Goal: Task Accomplishment & Management: Manage account settings

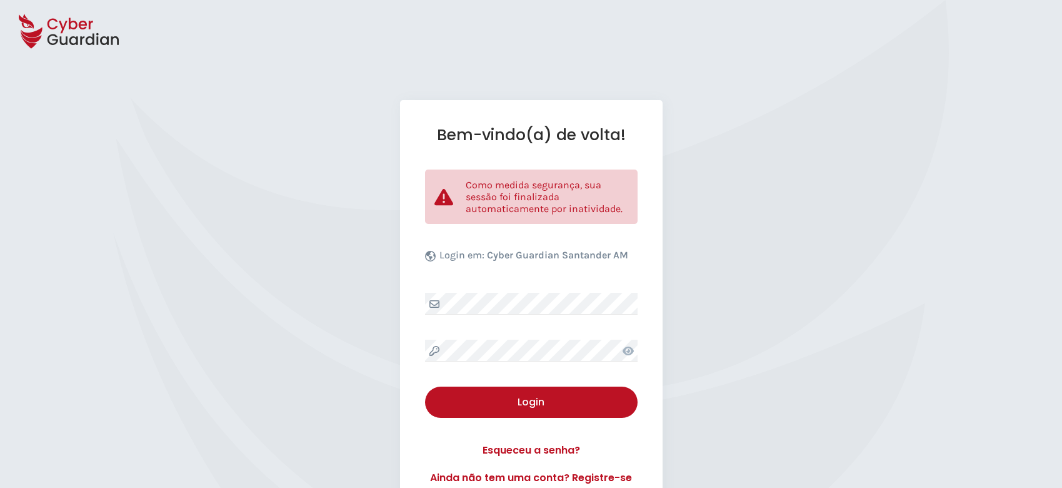
select select "Português (BR)"
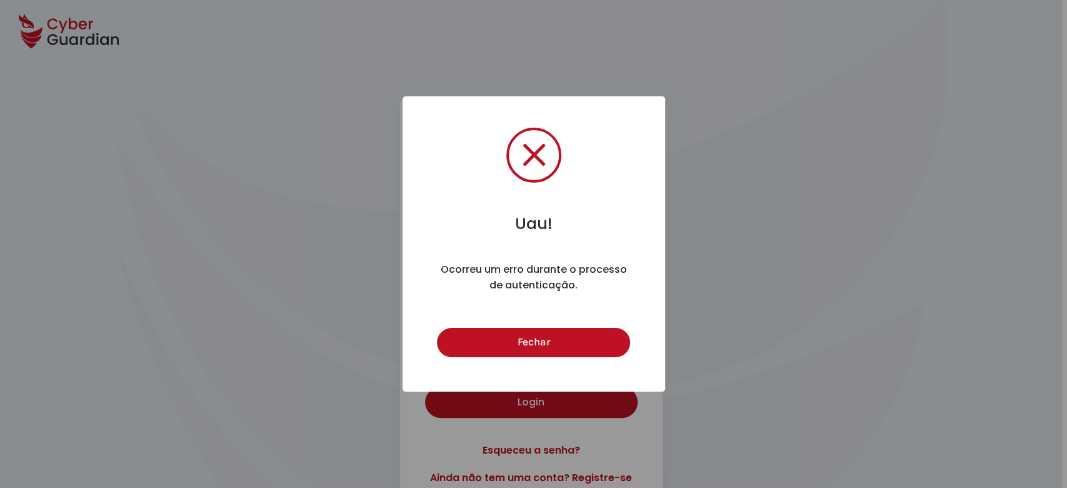
click at [562, 339] on button "Fechar" at bounding box center [533, 342] width 193 height 29
click at [511, 349] on button "Fechar" at bounding box center [533, 342] width 193 height 29
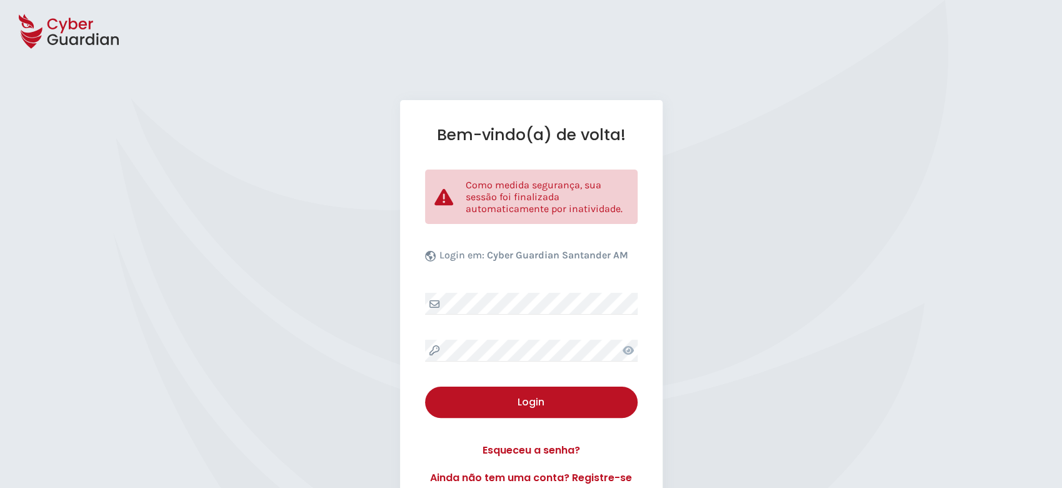
click at [628, 353] on icon at bounding box center [628, 350] width 11 height 9
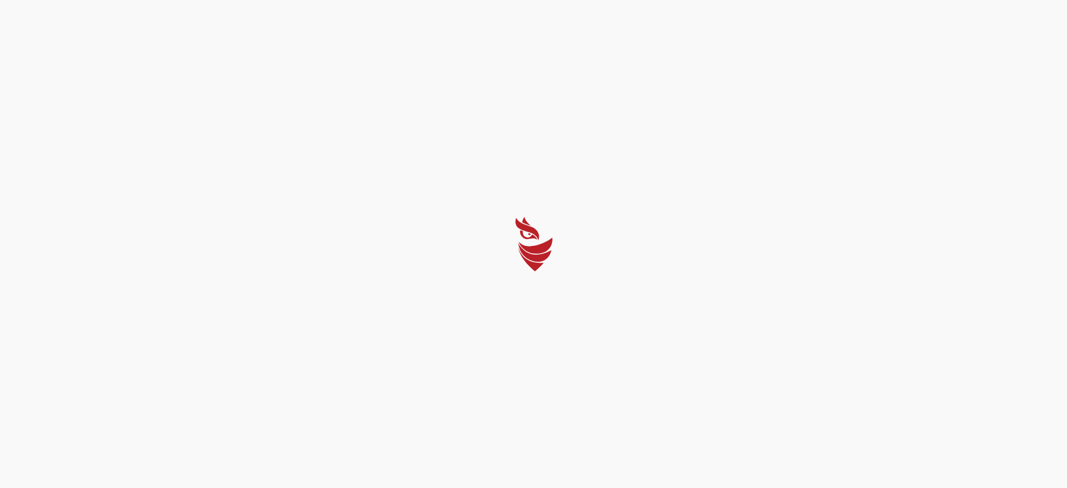
select select "Português (BR)"
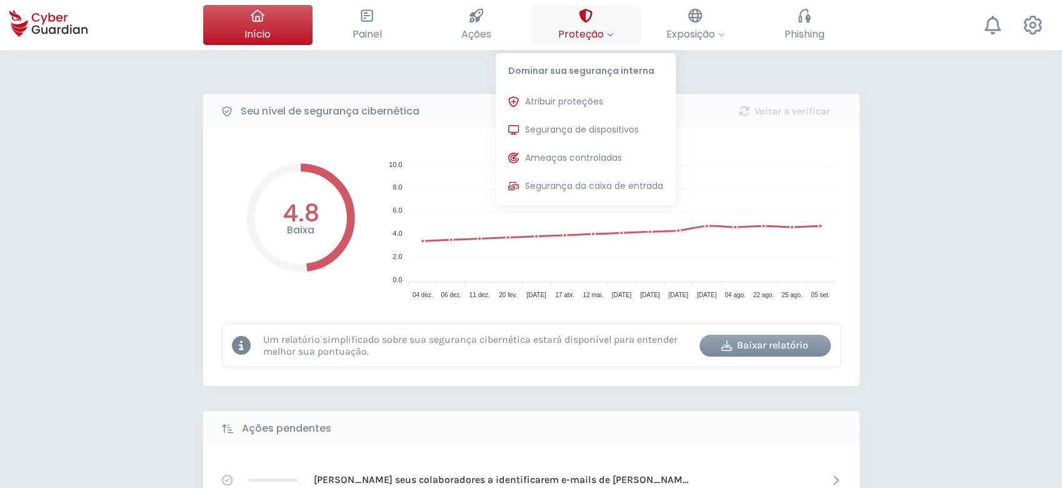
click at [605, 28] on span "Proteção" at bounding box center [585, 34] width 55 height 16
click at [594, 137] on button "Segurança de dispositivos Proteções instaladas nos dispositivos de sua organiza…" at bounding box center [586, 130] width 180 height 25
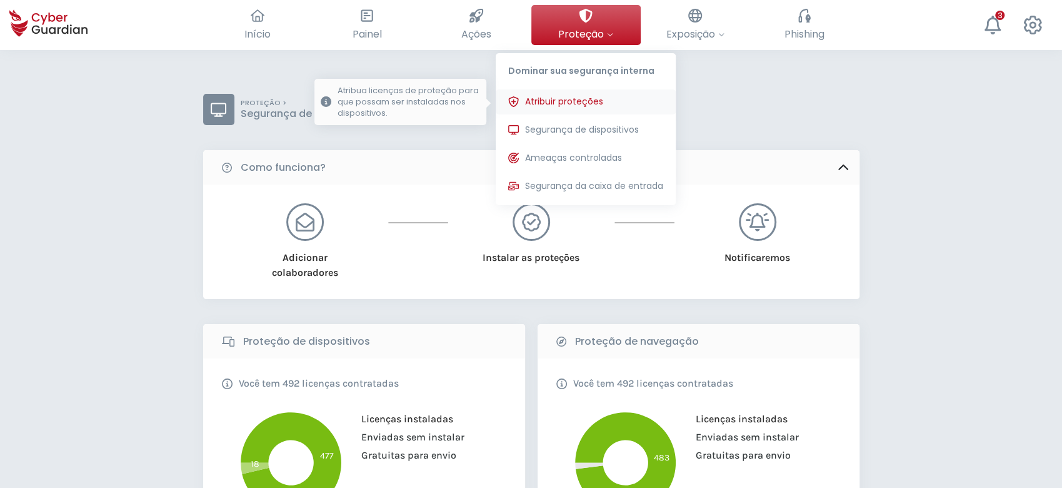
click at [596, 104] on span "Atribuir proteções" at bounding box center [564, 101] width 78 height 13
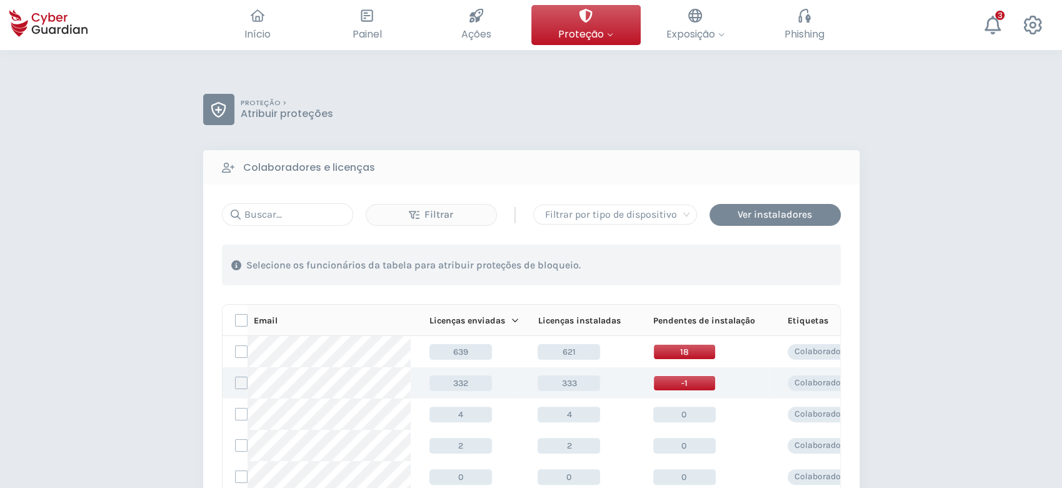
click at [244, 378] on label at bounding box center [241, 382] width 13 height 13
click at [236, 378] on input "checkbox" at bounding box center [236, 382] width 0 height 11
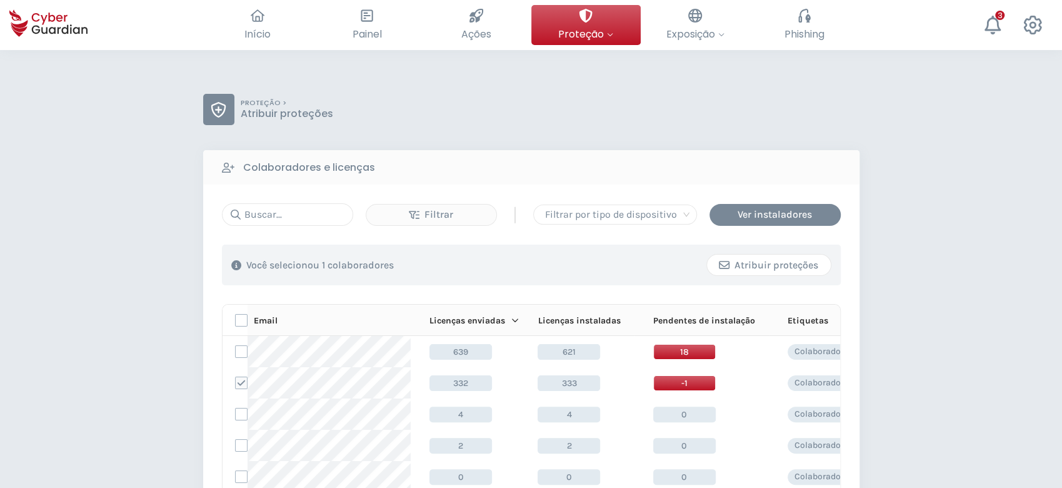
click at [745, 260] on div "Atribuir proteções" at bounding box center [768, 265] width 105 height 15
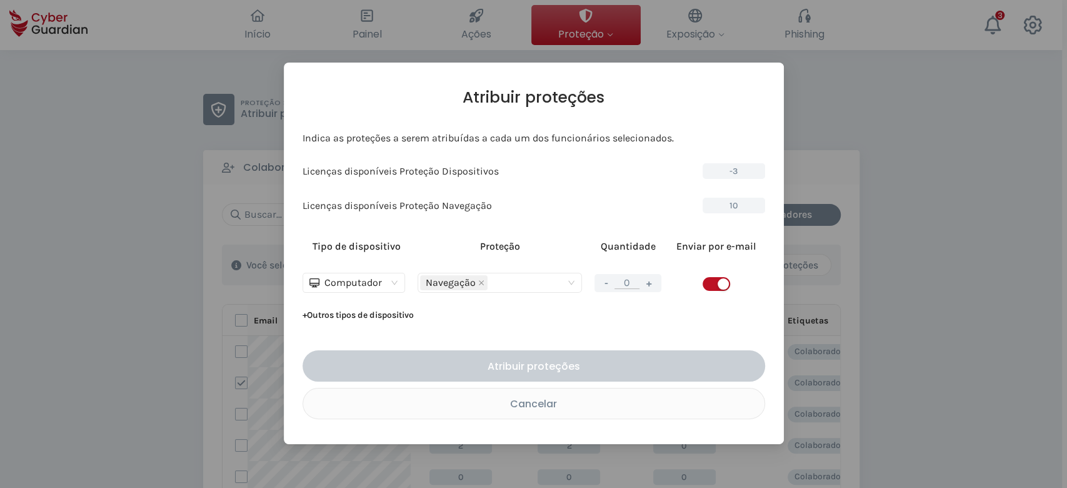
click at [651, 279] on button "+" at bounding box center [648, 283] width 15 height 16
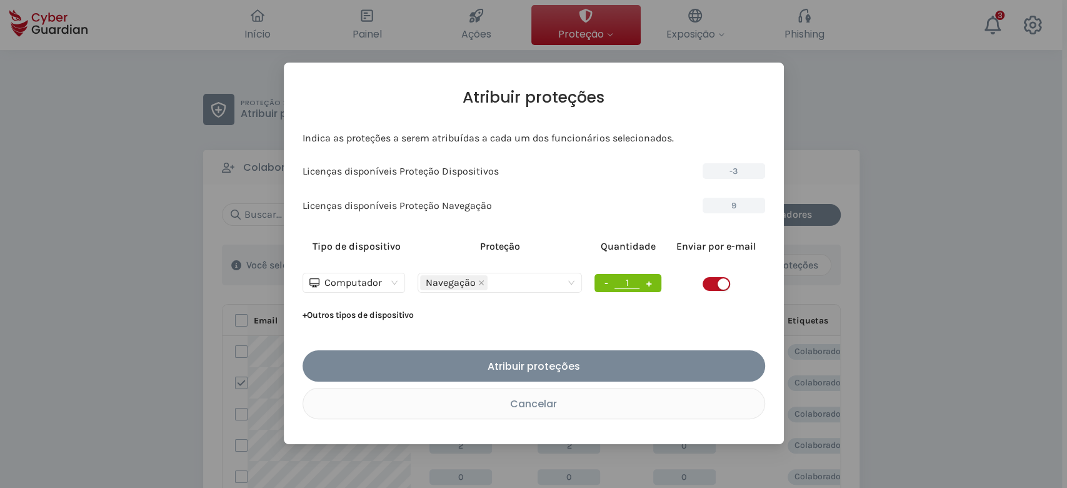
click at [651, 279] on button "+" at bounding box center [648, 283] width 15 height 16
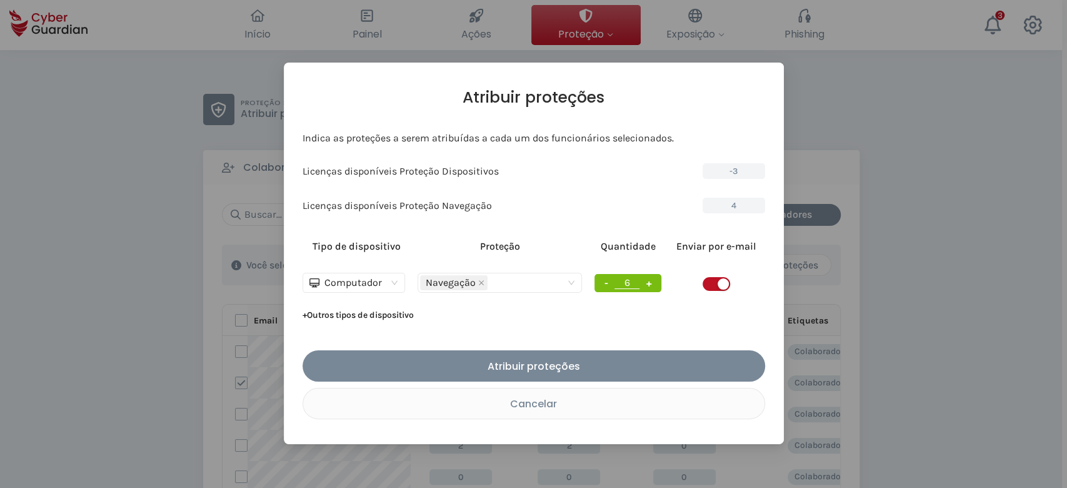
click at [651, 279] on button "+" at bounding box center [648, 283] width 15 height 16
type input "10"
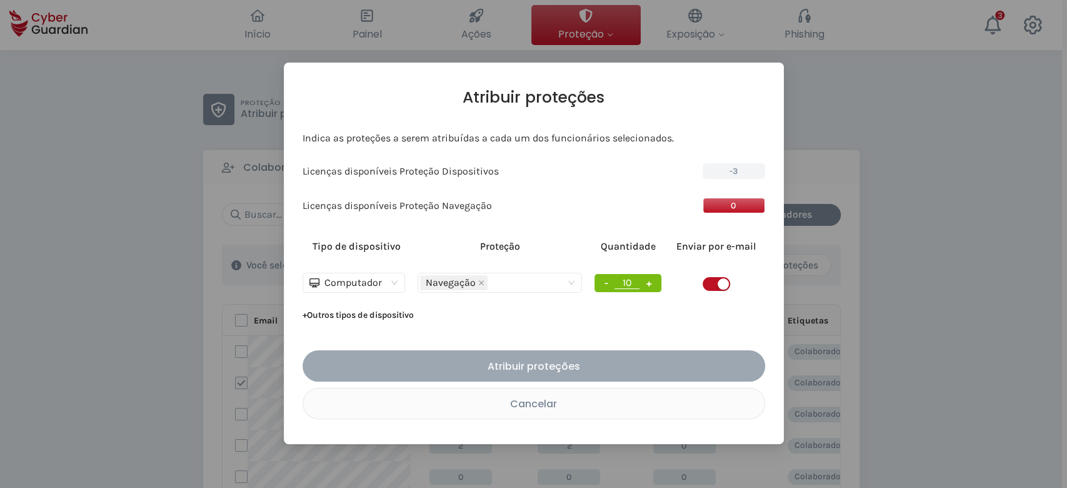
click at [618, 369] on div "Atribuir proteções" at bounding box center [534, 366] width 444 height 16
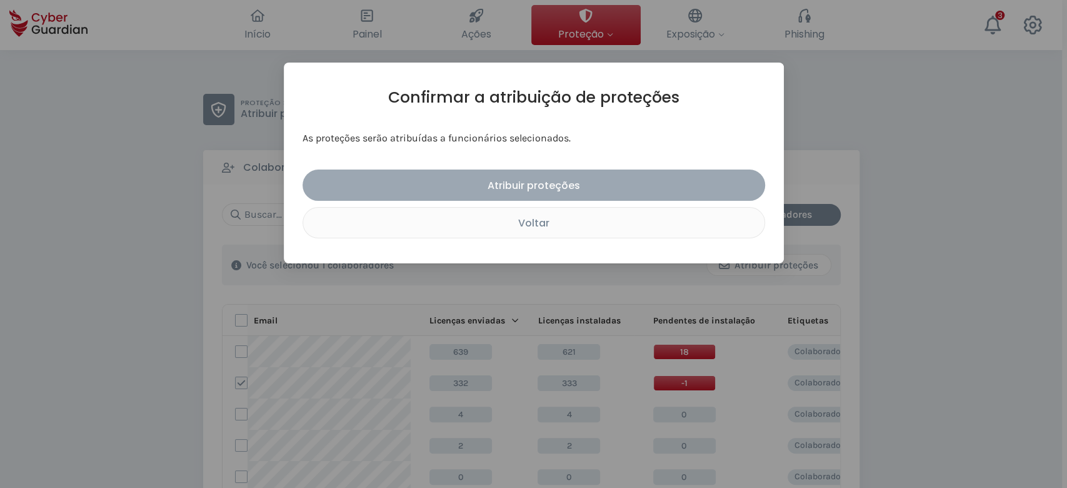
click at [614, 186] on div "Atribuir proteções" at bounding box center [534, 186] width 444 height 16
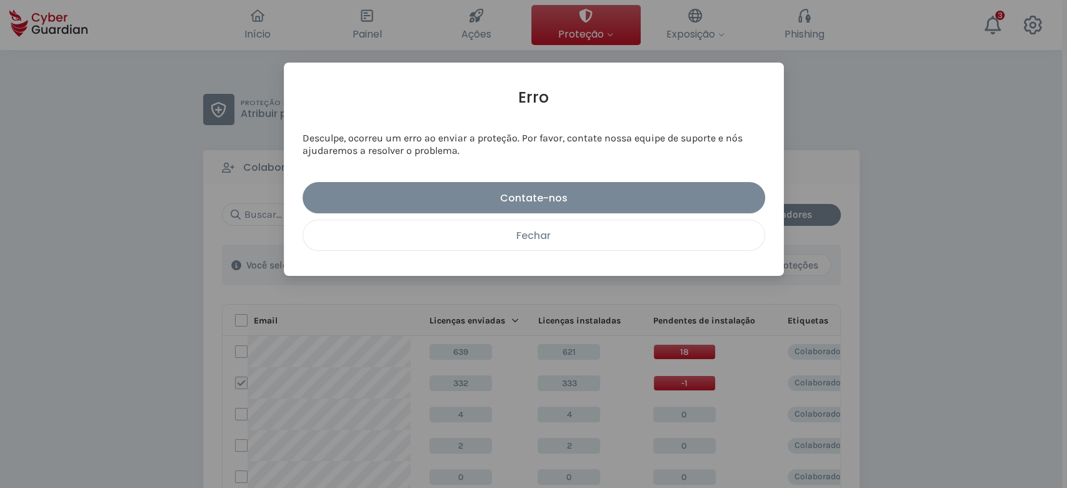
click at [661, 244] on button "Fechar" at bounding box center [534, 234] width 463 height 31
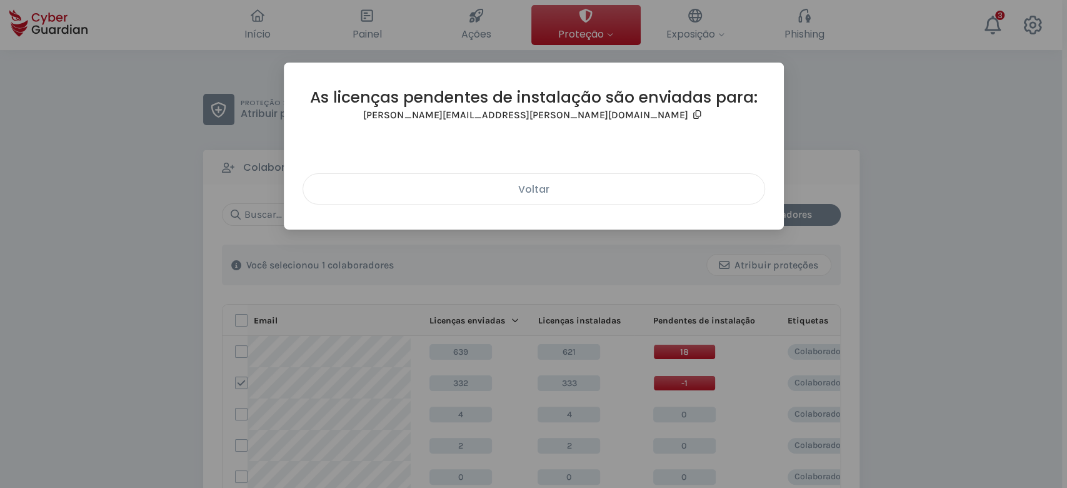
click at [525, 193] on div "Voltar" at bounding box center [534, 189] width 443 height 16
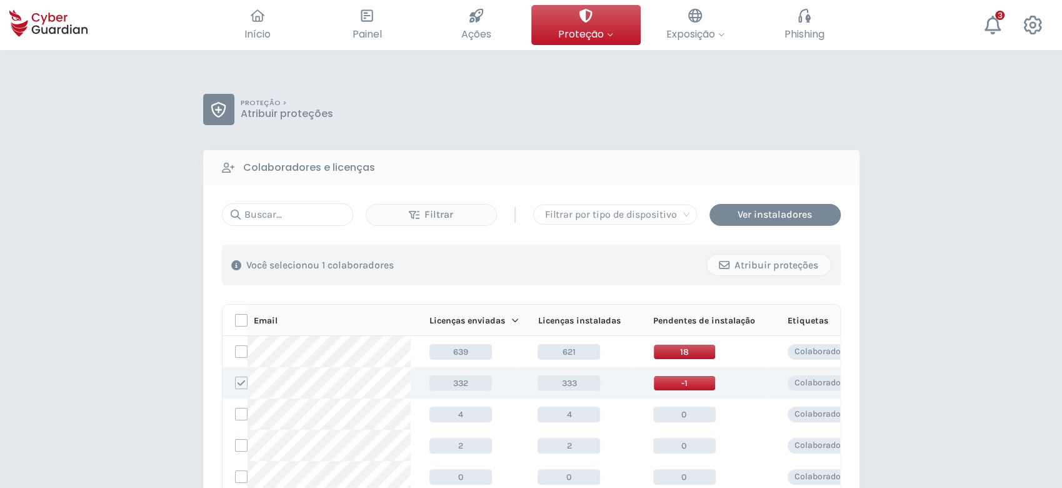
click at [241, 381] on icon at bounding box center [241, 382] width 9 height 9
click at [236, 381] on input "checkbox" at bounding box center [236, 382] width 0 height 11
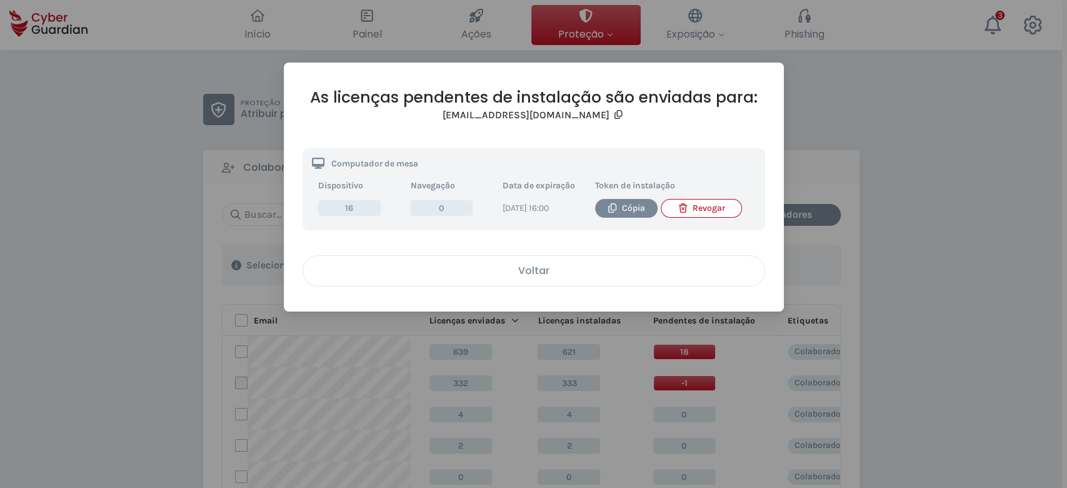
click at [572, 265] on div "Voltar" at bounding box center [534, 271] width 443 height 16
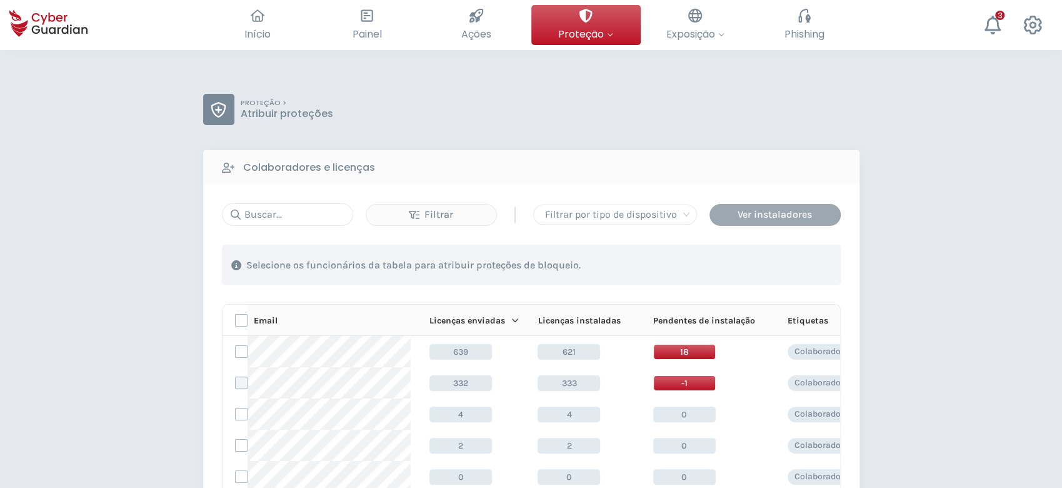
click at [761, 214] on div "Ver instaladores" at bounding box center [775, 214] width 113 height 15
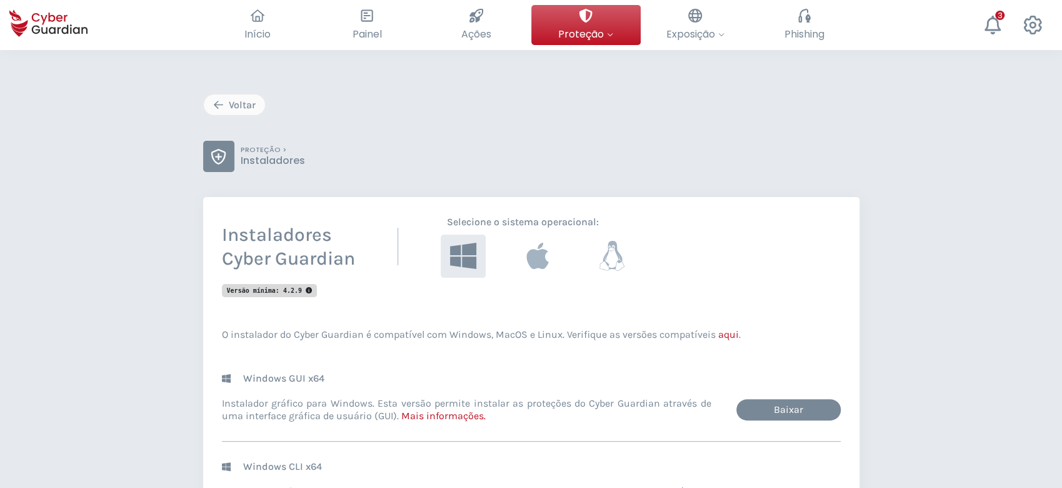
scroll to position [83, 0]
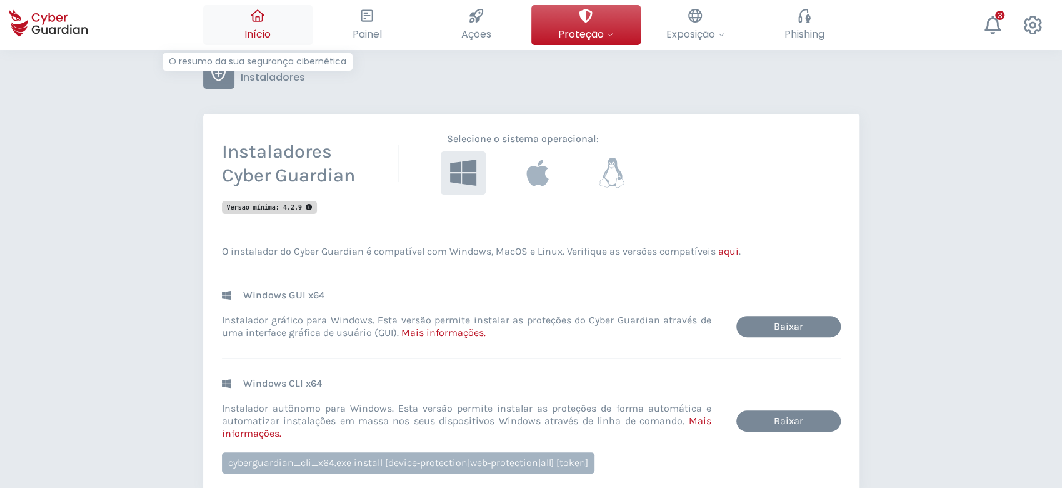
click at [267, 28] on span "Início" at bounding box center [257, 34] width 26 height 16
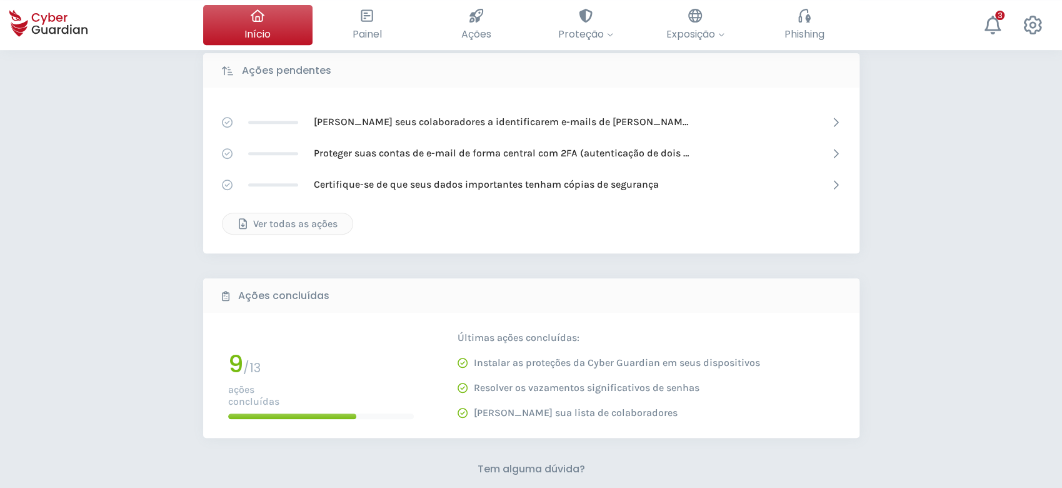
scroll to position [416, 0]
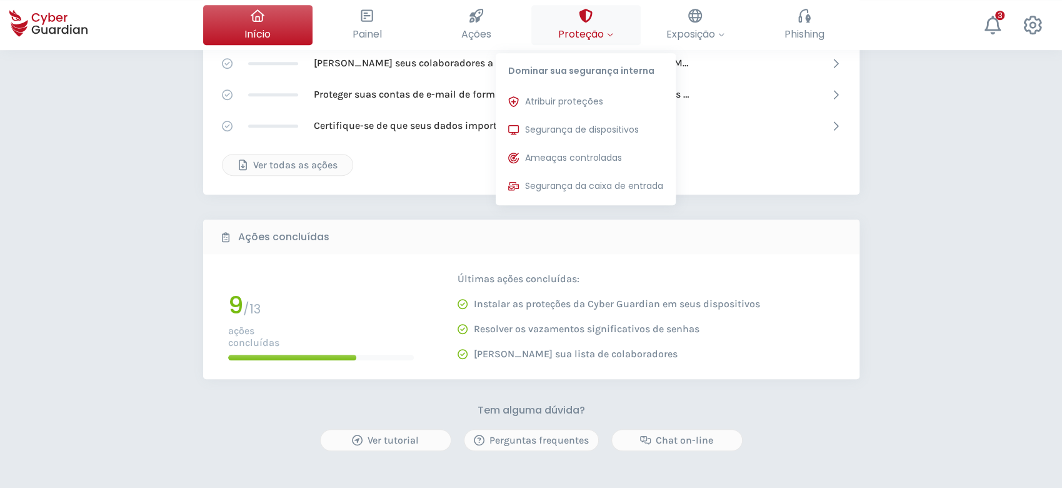
click at [591, 33] on span "Proteção" at bounding box center [585, 34] width 55 height 16
click at [579, 100] on span "Atribuir proteções" at bounding box center [564, 101] width 78 height 13
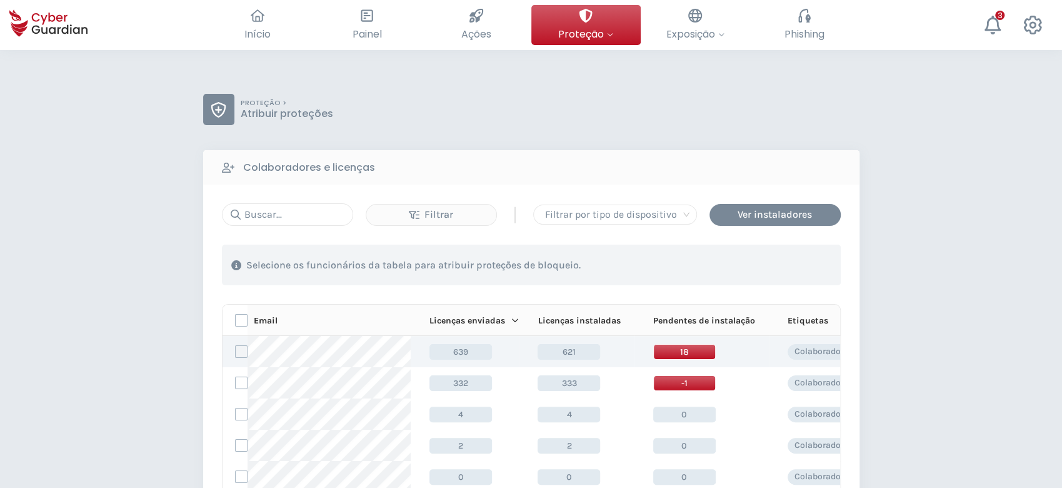
click at [240, 351] on label at bounding box center [241, 351] width 13 height 13
click at [236, 351] on input "checkbox" at bounding box center [236, 351] width 0 height 11
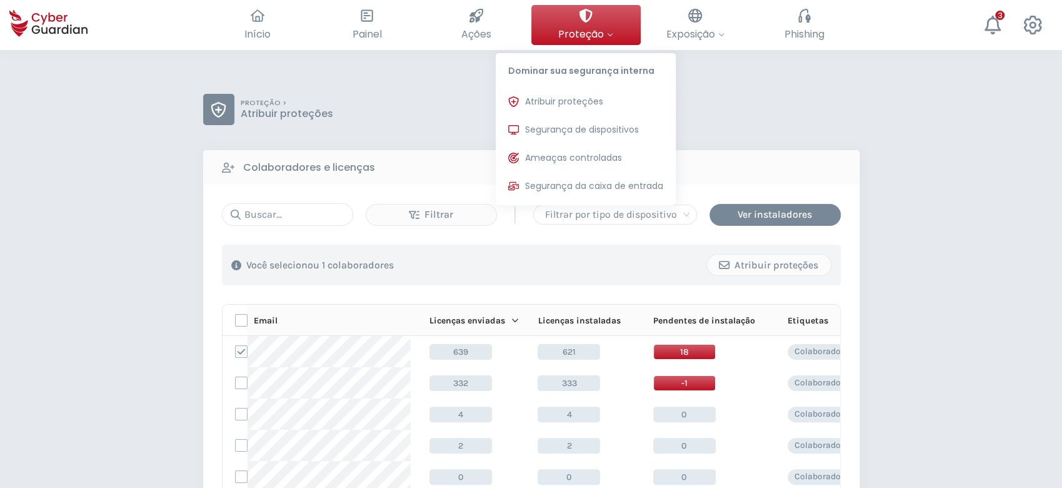
click at [589, 31] on span "Proteção" at bounding box center [585, 34] width 55 height 16
click at [581, 122] on button "Segurança de dispositivos Proteções instaladas nos dispositivos de sua organiza…" at bounding box center [586, 130] width 180 height 25
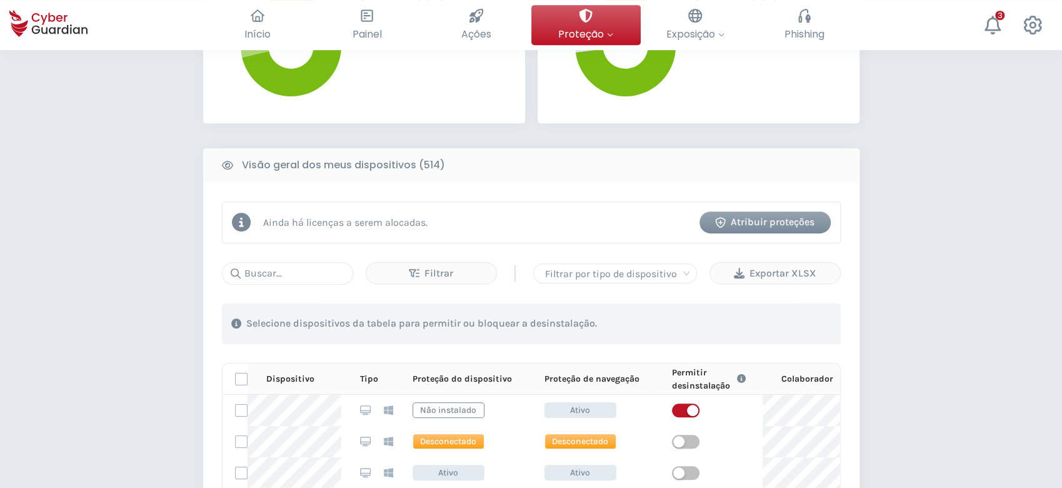
scroll to position [500, 0]
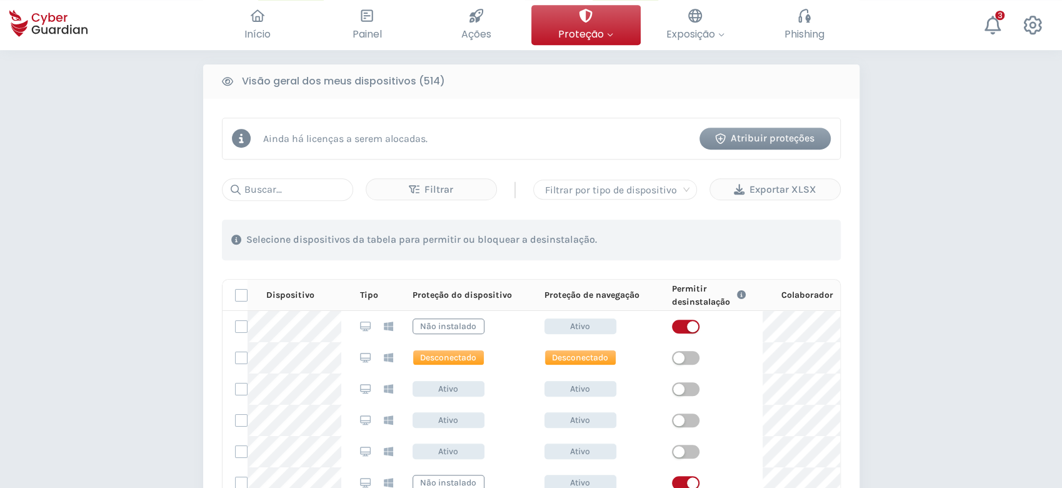
click at [759, 141] on div "Atribuir proteções" at bounding box center [765, 138] width 113 height 15
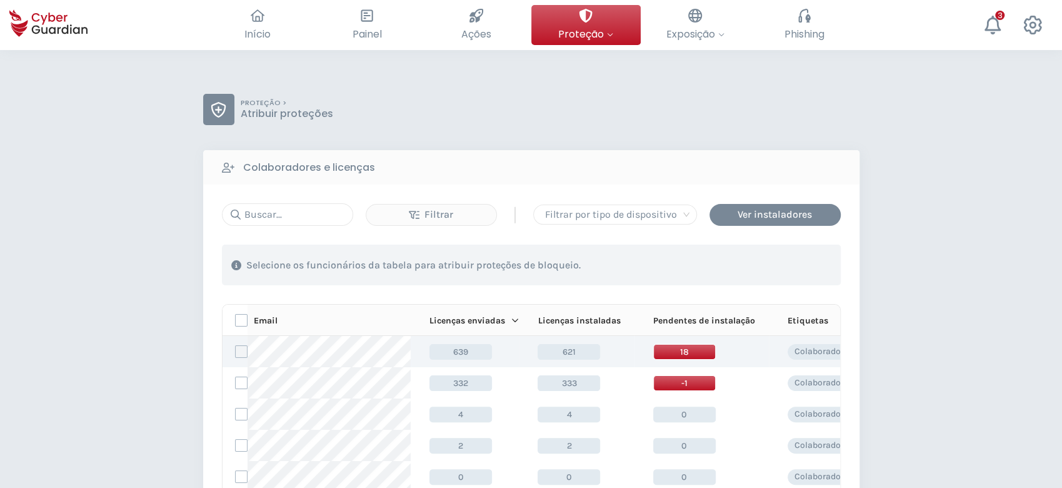
click at [245, 356] on label at bounding box center [241, 351] width 13 height 13
click at [236, 356] on input "checkbox" at bounding box center [236, 351] width 0 height 11
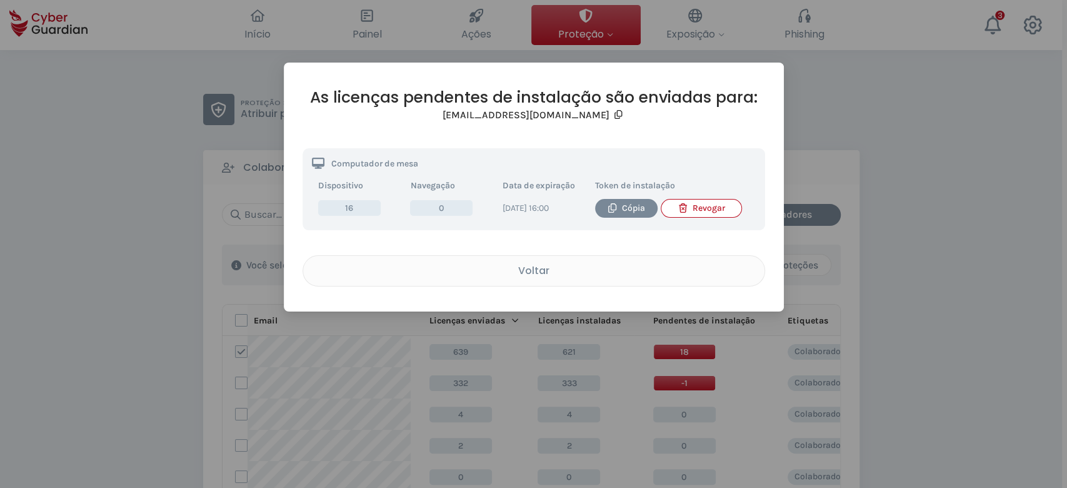
click at [708, 213] on div "Revogar" at bounding box center [701, 208] width 61 height 14
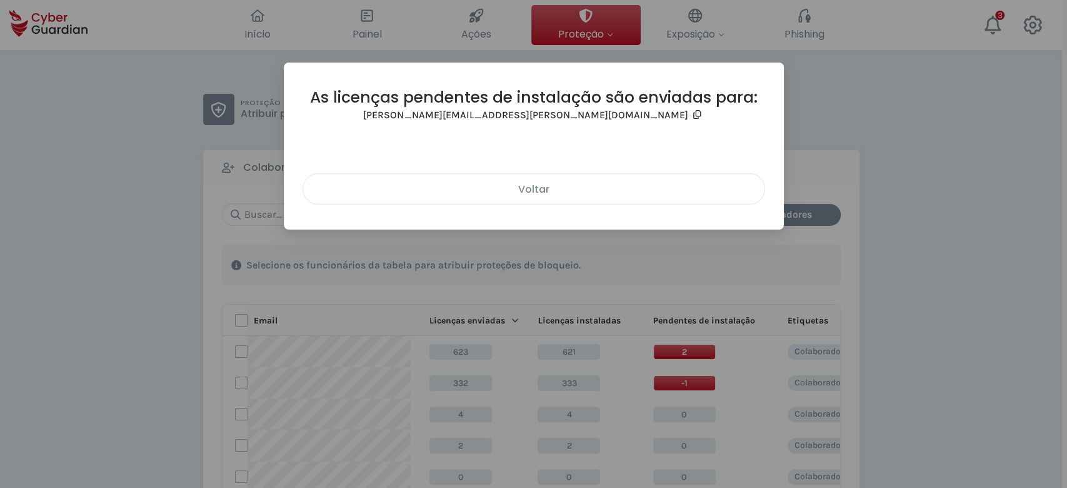
click at [516, 195] on div "Voltar" at bounding box center [534, 189] width 443 height 16
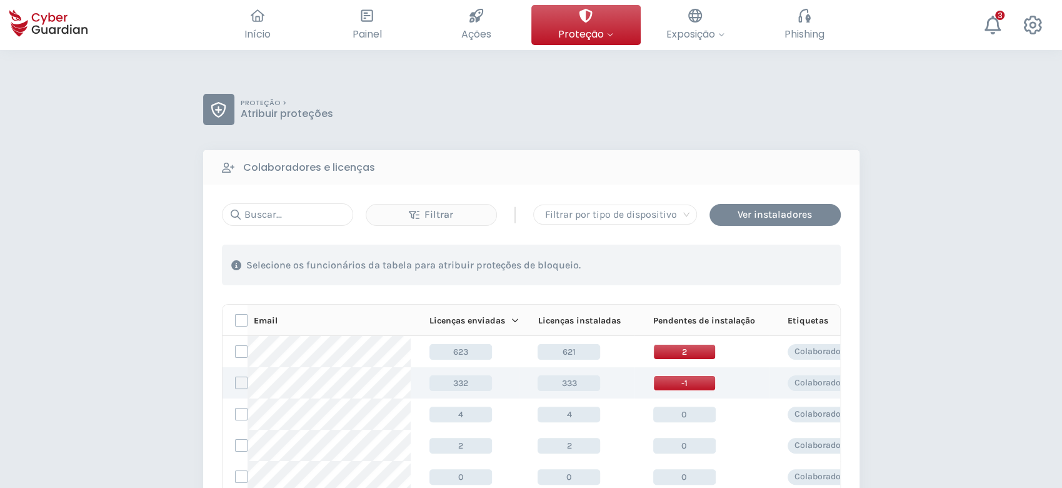
click at [244, 378] on label at bounding box center [241, 382] width 13 height 13
click at [236, 378] on input "checkbox" at bounding box center [236, 382] width 0 height 11
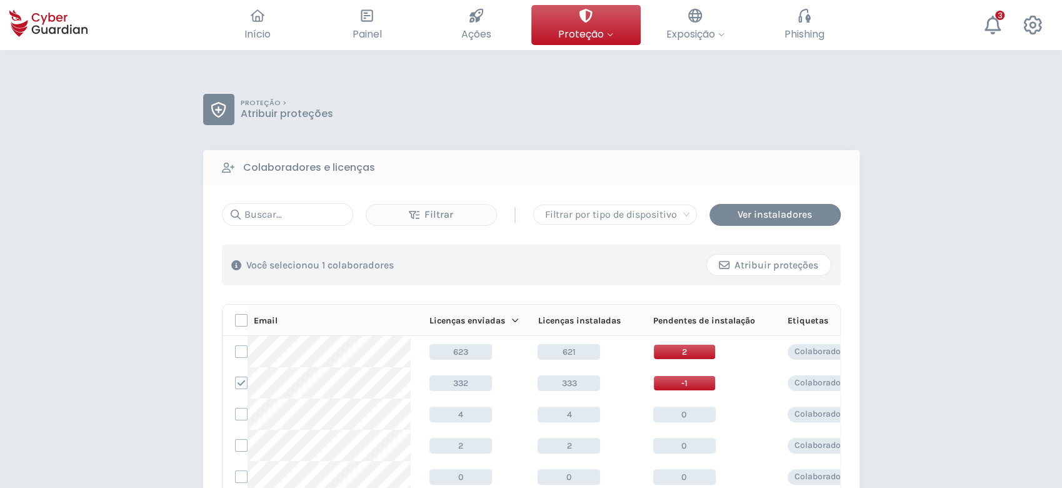
click at [767, 266] on div "Atribuir proteções" at bounding box center [768, 265] width 105 height 15
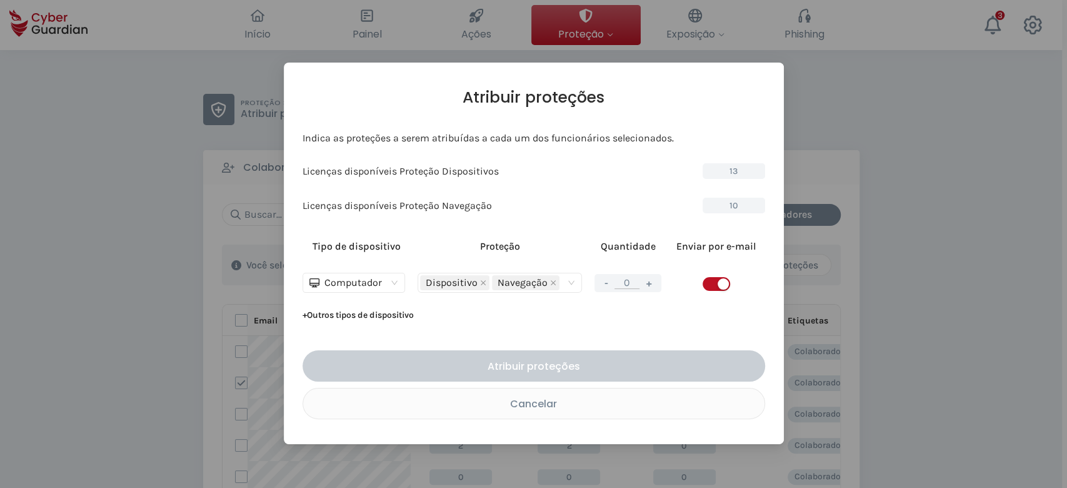
click at [656, 281] on button "+" at bounding box center [648, 283] width 15 height 16
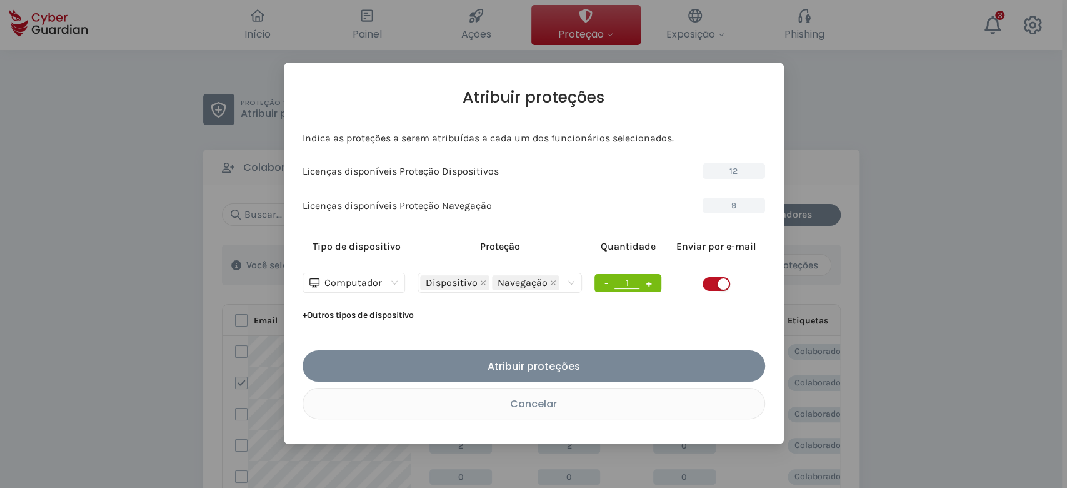
click at [656, 281] on button "+" at bounding box center [648, 283] width 15 height 16
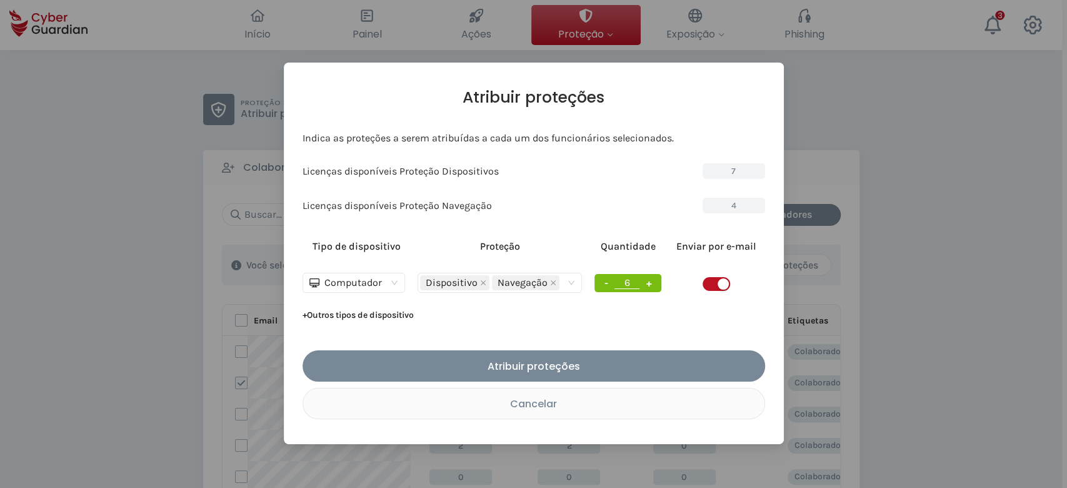
click at [656, 281] on button "+" at bounding box center [648, 283] width 15 height 16
type input "10"
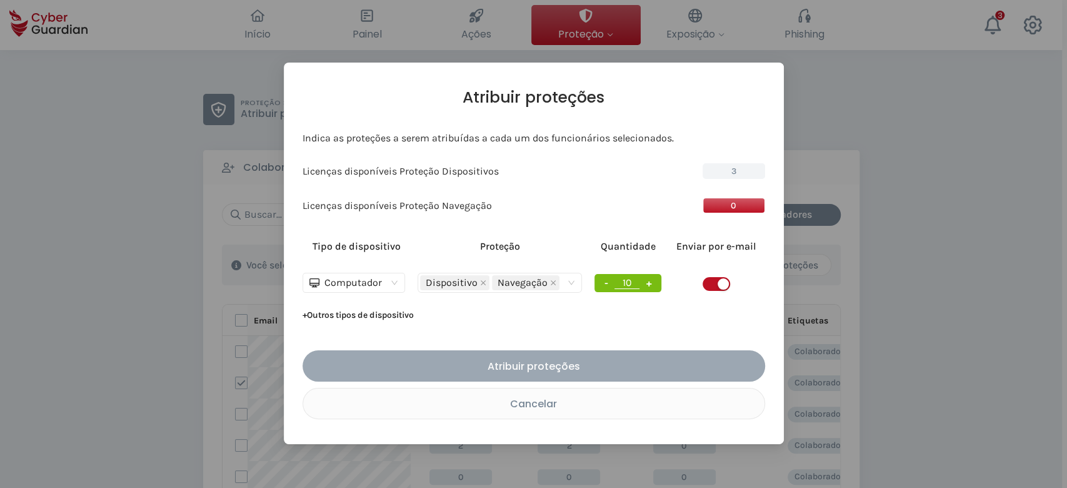
click at [620, 363] on div "Atribuir proteções" at bounding box center [534, 366] width 444 height 16
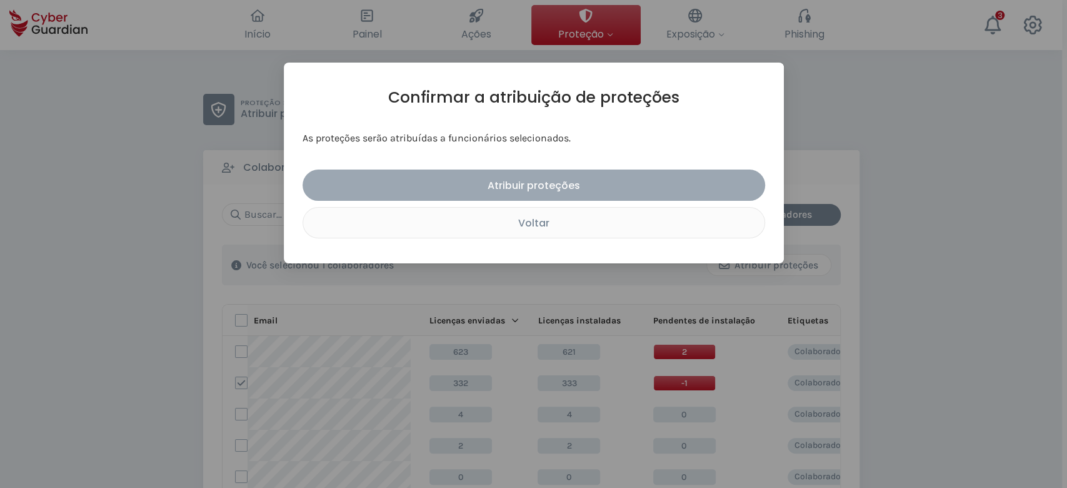
click at [594, 176] on button "Atribuir proteções" at bounding box center [534, 184] width 463 height 31
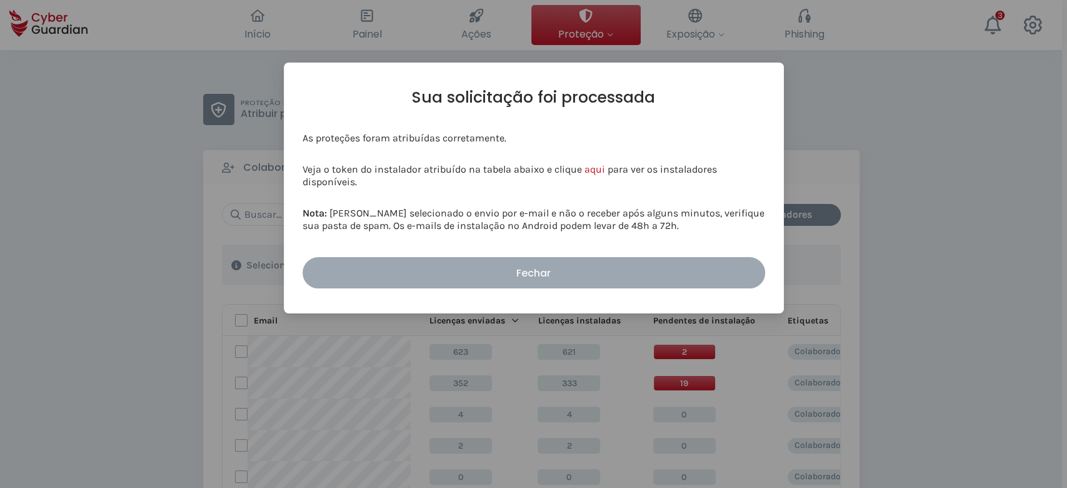
click at [580, 273] on div "Fechar" at bounding box center [534, 273] width 444 height 16
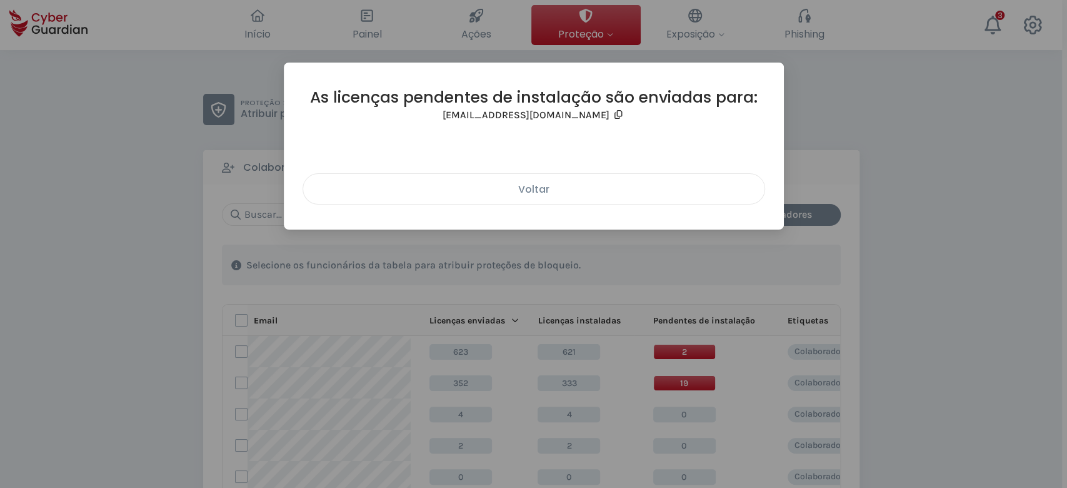
click at [536, 194] on div "Voltar" at bounding box center [534, 189] width 443 height 16
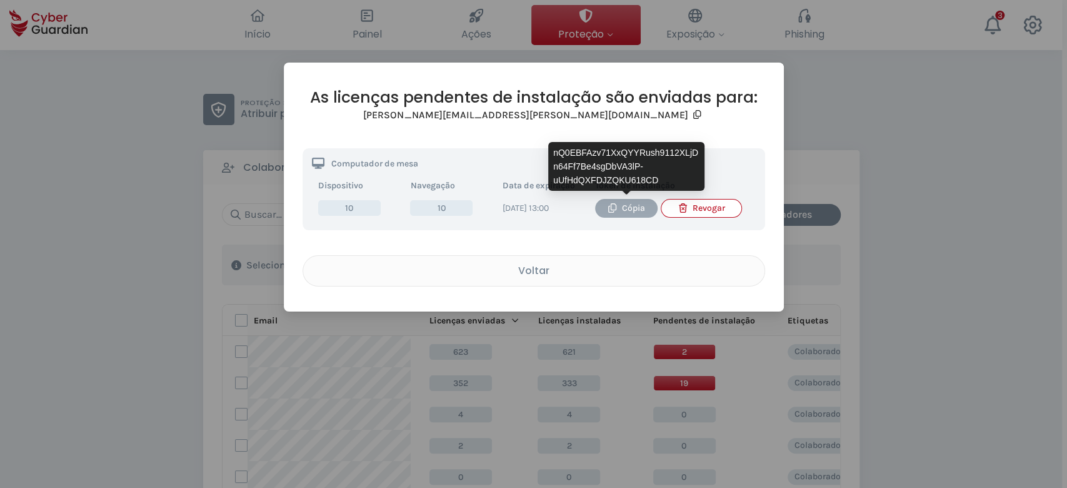
click at [626, 205] on div "Cópia" at bounding box center [626, 208] width 44 height 14
